Goal: Navigation & Orientation: Go to known website

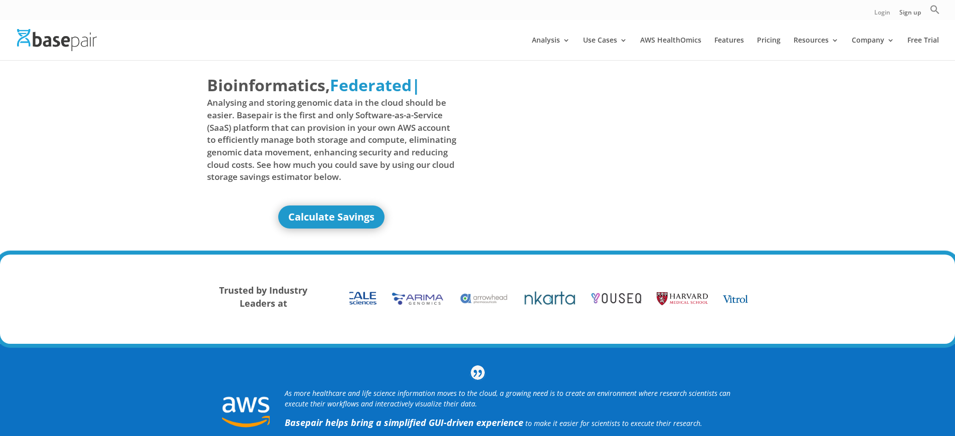
click at [883, 15] on link "Login" at bounding box center [883, 15] width 16 height 11
click at [910, 15] on link "Sign up" at bounding box center [911, 15] width 22 height 11
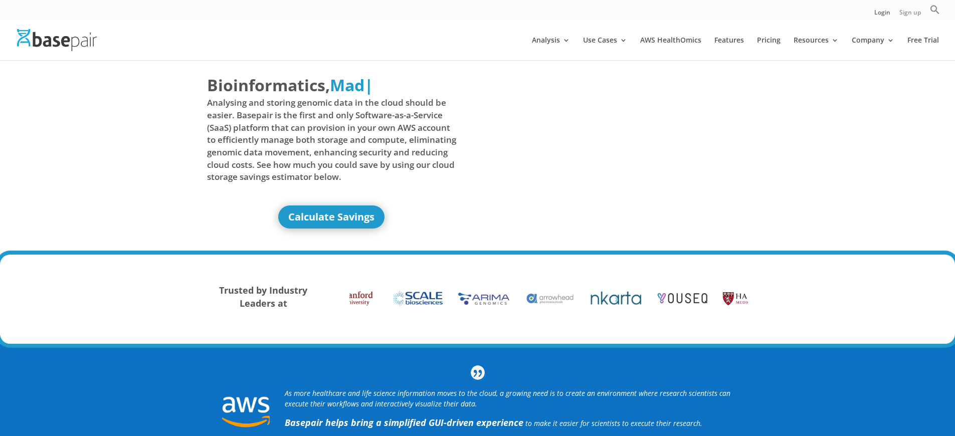
click at [910, 15] on link "Sign up" at bounding box center [911, 15] width 22 height 11
click at [883, 15] on link "Login" at bounding box center [883, 15] width 16 height 11
